Goal: Information Seeking & Learning: Learn about a topic

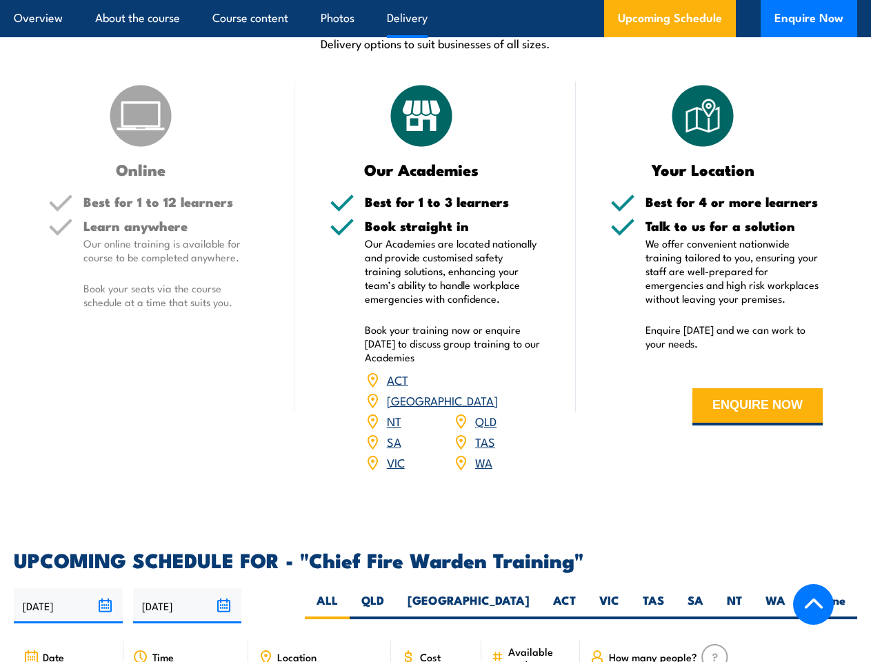
scroll to position [1928, 0]
click at [435, 0] on article "Overview About the course Course content Photos Delivery Upcoming Schedule Enqu…" at bounding box center [435, 18] width 843 height 37
click at [68, 588] on input "[DATE]" at bounding box center [68, 605] width 109 height 35
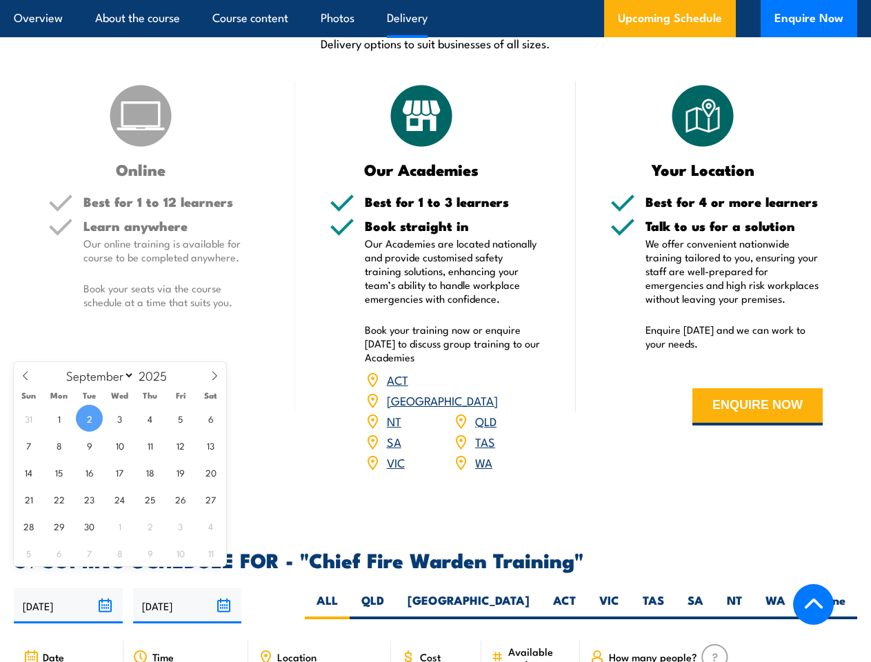
click at [188, 588] on input "[DATE]" at bounding box center [187, 605] width 109 height 35
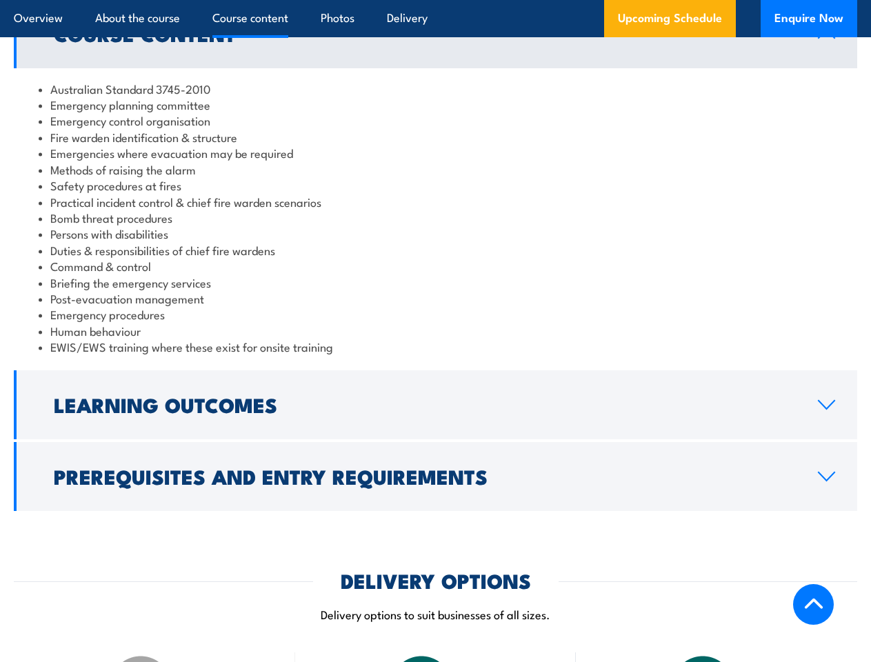
click at [435, 0] on article "Overview About the course Course content Photos Delivery Upcoming Schedule Enqu…" at bounding box center [435, 18] width 843 height 37
click at [435, 405] on h2 "Learning Outcomes" at bounding box center [425, 404] width 742 height 18
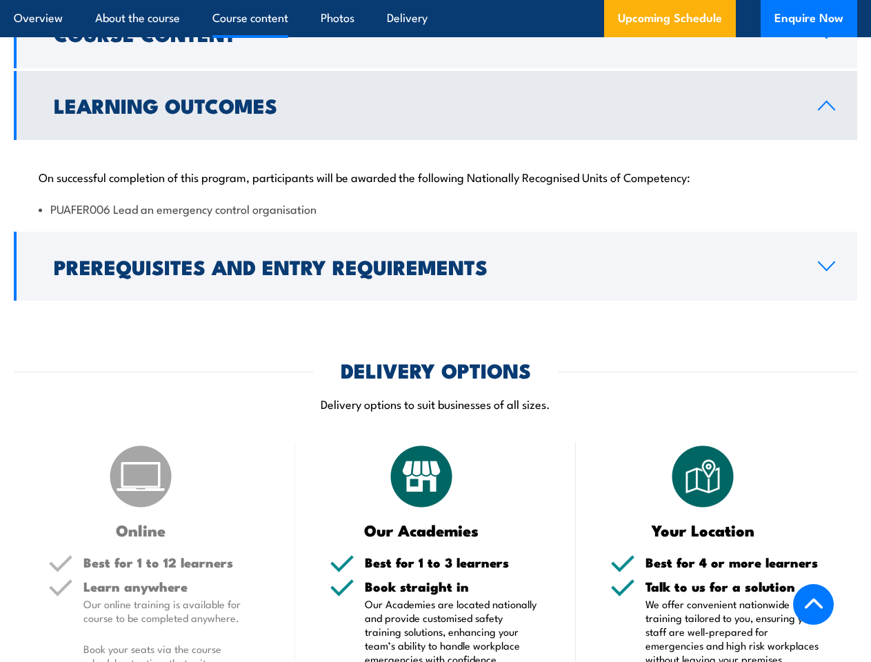
click at [435, 476] on img at bounding box center [421, 476] width 69 height 69
